Goal: Navigation & Orientation: Find specific page/section

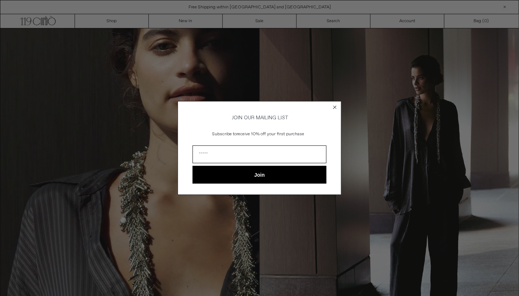
click at [338, 105] on circle "Close dialog" at bounding box center [334, 107] width 7 height 7
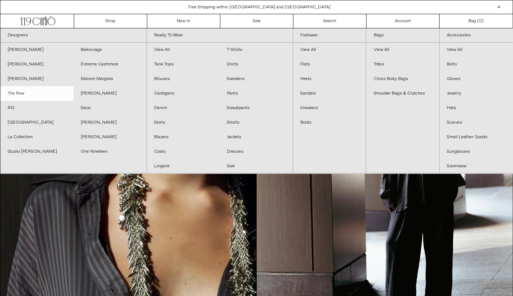
click at [12, 90] on link "The Row" at bounding box center [36, 93] width 73 height 15
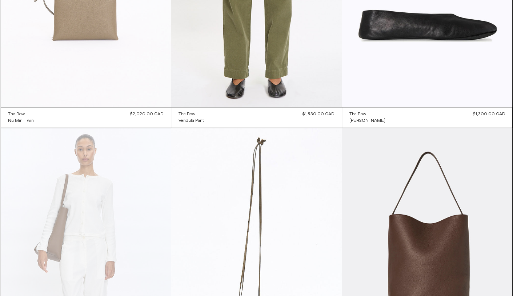
scroll to position [1577, 0]
